Goal: Contribute content: Contribute content

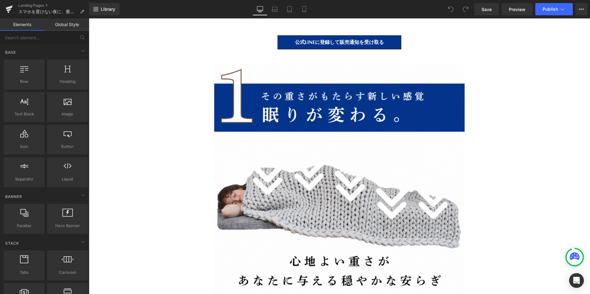
scroll to position [4214, 0]
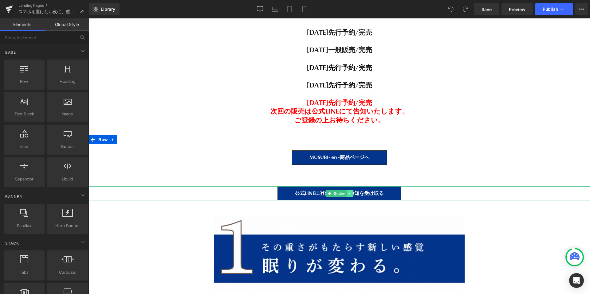
click at [348, 193] on icon at bounding box center [349, 194] width 3 height 4
click at [346, 193] on icon at bounding box center [346, 193] width 3 height 3
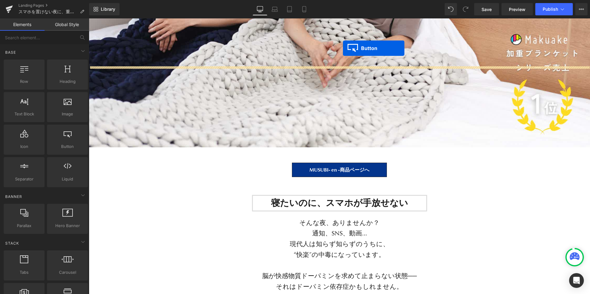
scroll to position [156, 0]
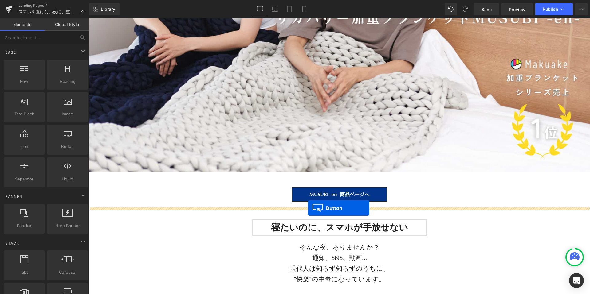
drag, startPoint x: 330, startPoint y: 144, endPoint x: 308, endPoint y: 208, distance: 67.7
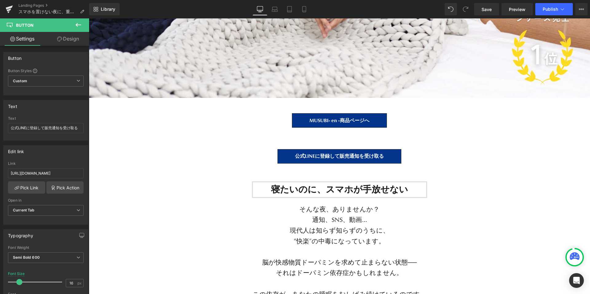
scroll to position [231, 0]
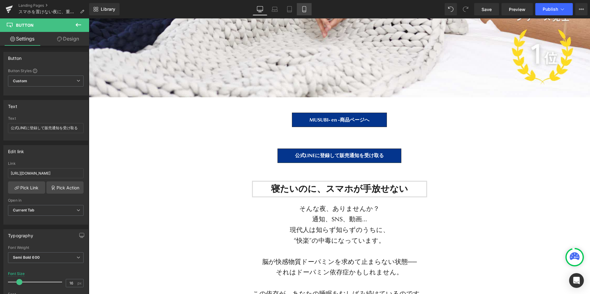
click at [304, 10] on icon at bounding box center [304, 9] width 6 height 6
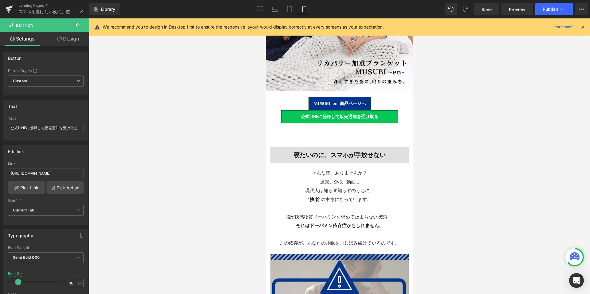
scroll to position [10326, 147]
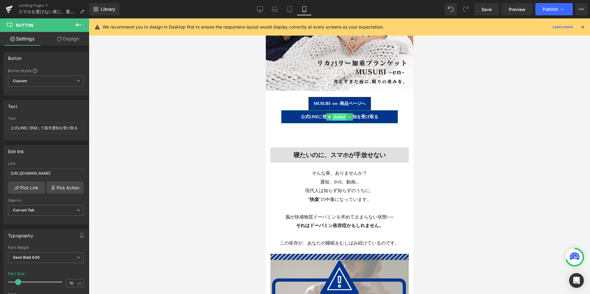
click at [341, 119] on span "Button" at bounding box center [339, 116] width 14 height 7
click at [72, 38] on link "Design" at bounding box center [68, 39] width 45 height 14
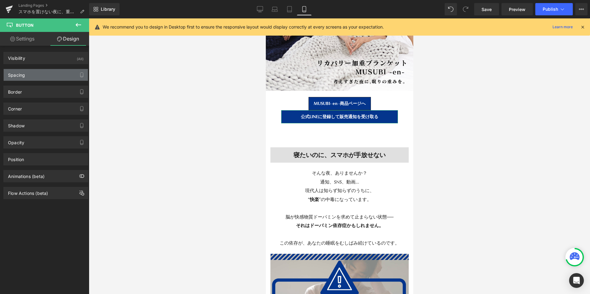
click at [40, 80] on div "Spacing" at bounding box center [46, 75] width 84 height 12
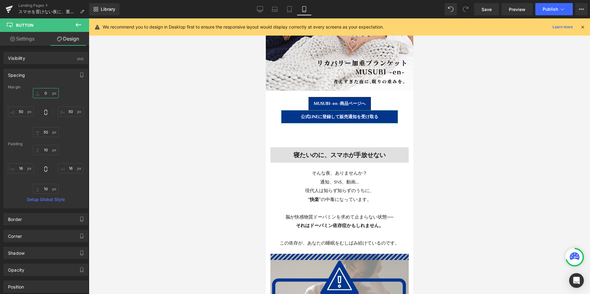
click at [45, 93] on input "text" at bounding box center [46, 93] width 26 height 10
type input "２"
type input "２０"
type input "２"
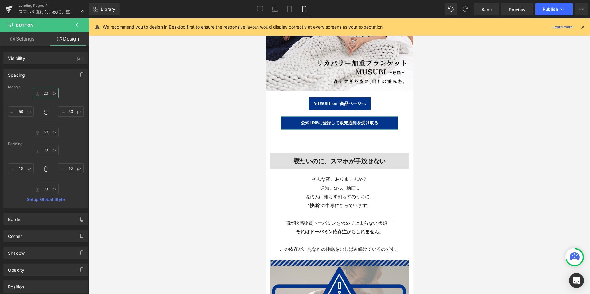
scroll to position [10332, 147]
type input "20"
click at [47, 133] on input "text" at bounding box center [46, 132] width 26 height 10
type input "50"
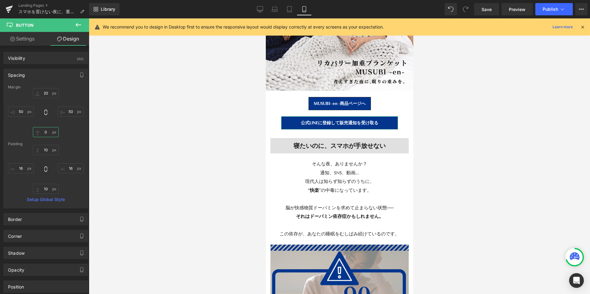
scroll to position [10316, 147]
click at [337, 104] on span "Button" at bounding box center [339, 103] width 14 height 7
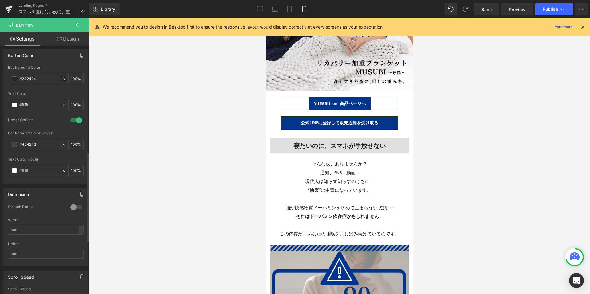
scroll to position [316, 0]
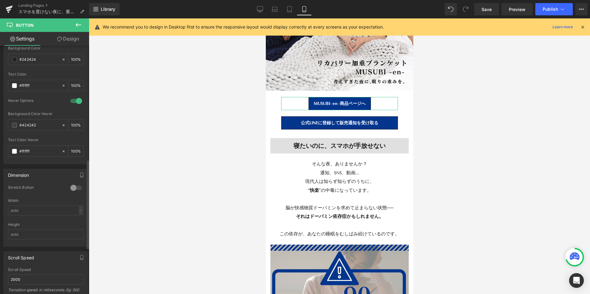
click at [72, 187] on div at bounding box center [76, 188] width 15 height 10
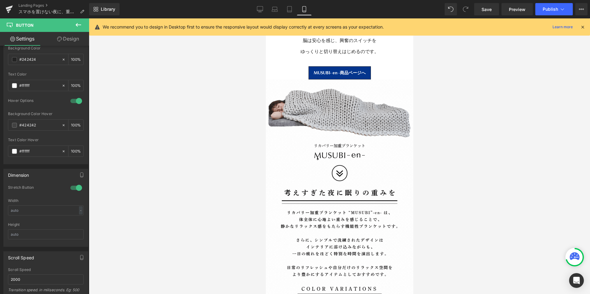
scroll to position [1235, 0]
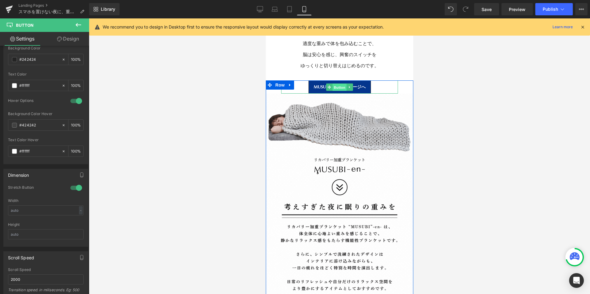
click at [338, 88] on span "Button" at bounding box center [339, 87] width 14 height 7
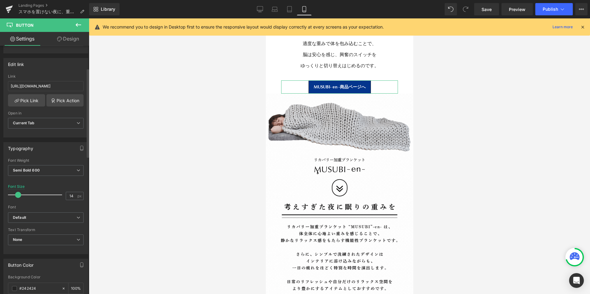
scroll to position [87, 0]
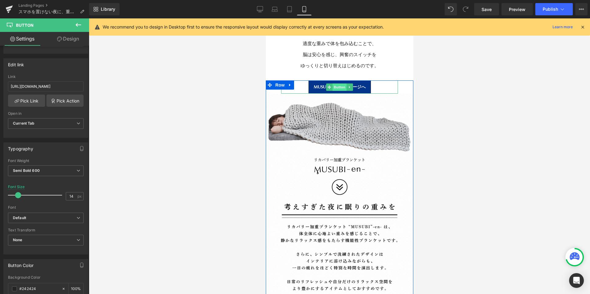
click at [339, 88] on span "Button" at bounding box center [339, 87] width 14 height 7
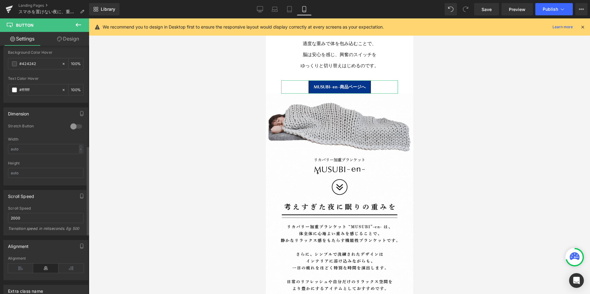
scroll to position [377, 0]
click at [74, 127] on div at bounding box center [76, 128] width 15 height 10
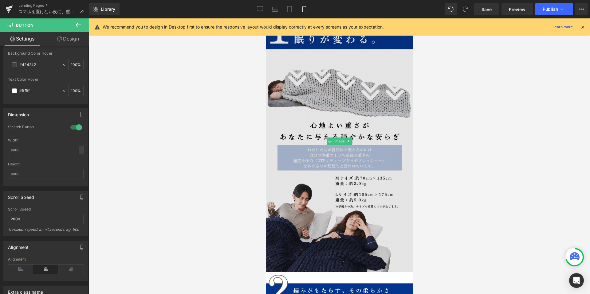
scroll to position [2561, 0]
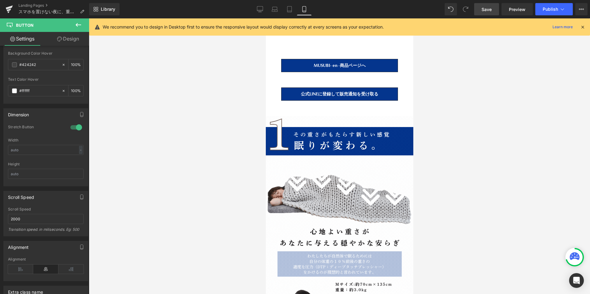
click at [489, 8] on span "Save" at bounding box center [486, 9] width 10 height 6
click at [543, 5] on button "Publish" at bounding box center [553, 9] width 37 height 12
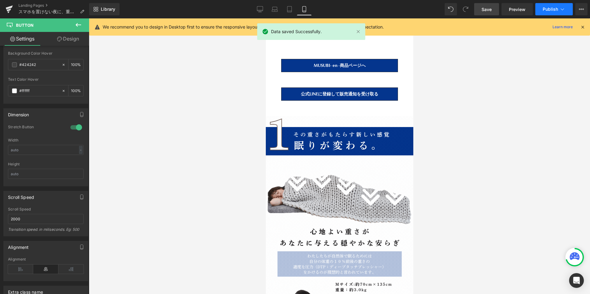
click at [541, 12] on button "Publish" at bounding box center [553, 9] width 37 height 12
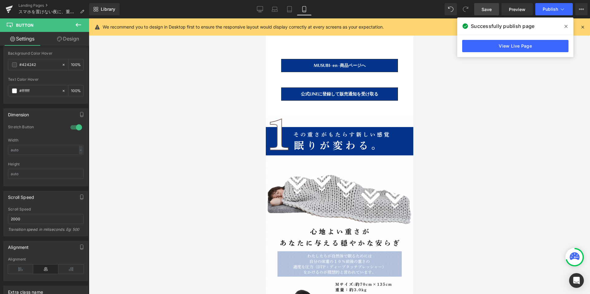
click at [566, 26] on icon at bounding box center [565, 26] width 3 height 3
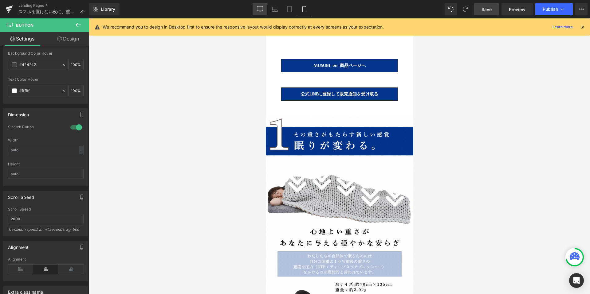
click at [260, 9] on icon at bounding box center [260, 9] width 6 height 6
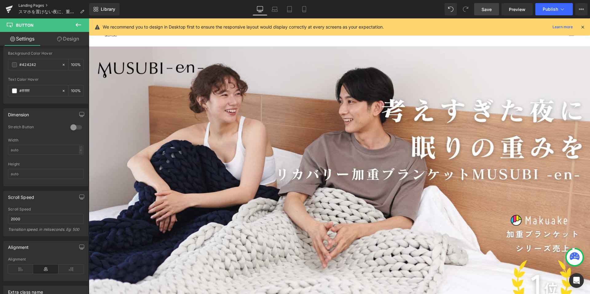
click at [26, 6] on link "Landing Pages" at bounding box center [53, 5] width 71 height 5
